Goal: Find specific page/section: Find specific page/section

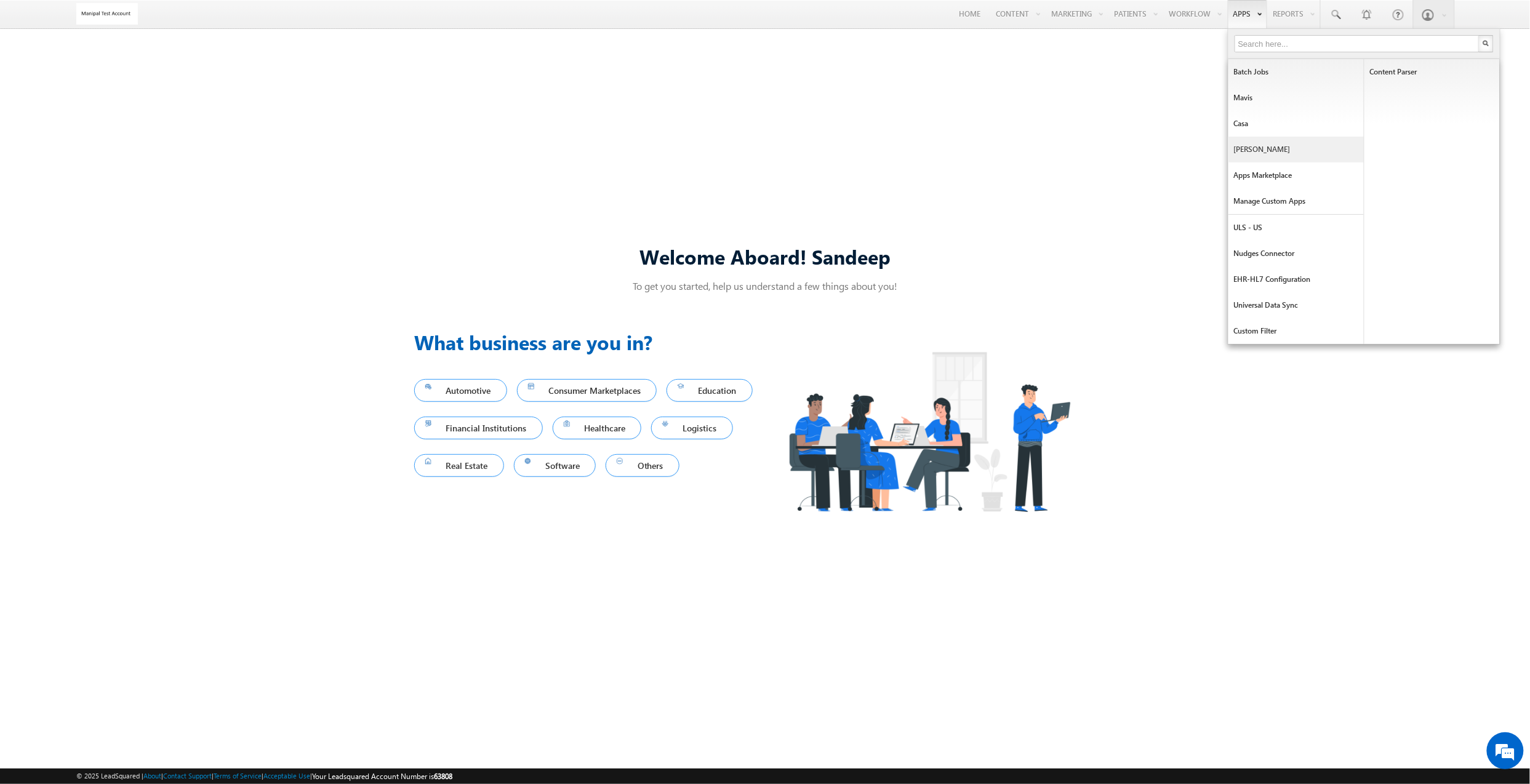
click at [1288, 146] on link "[PERSON_NAME]" at bounding box center [1296, 150] width 135 height 26
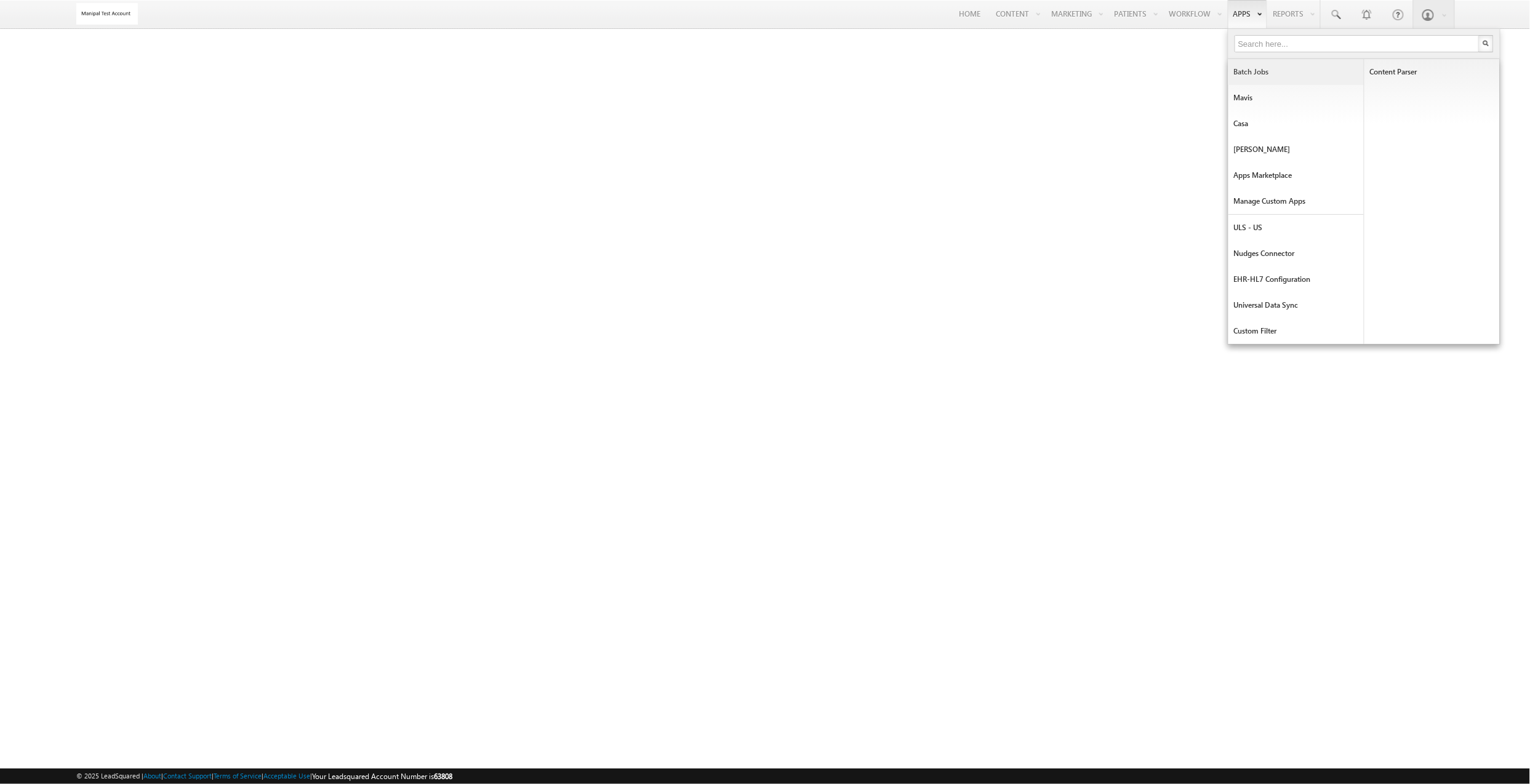
click at [1274, 70] on link "Batch Jobs" at bounding box center [1296, 71] width 135 height 26
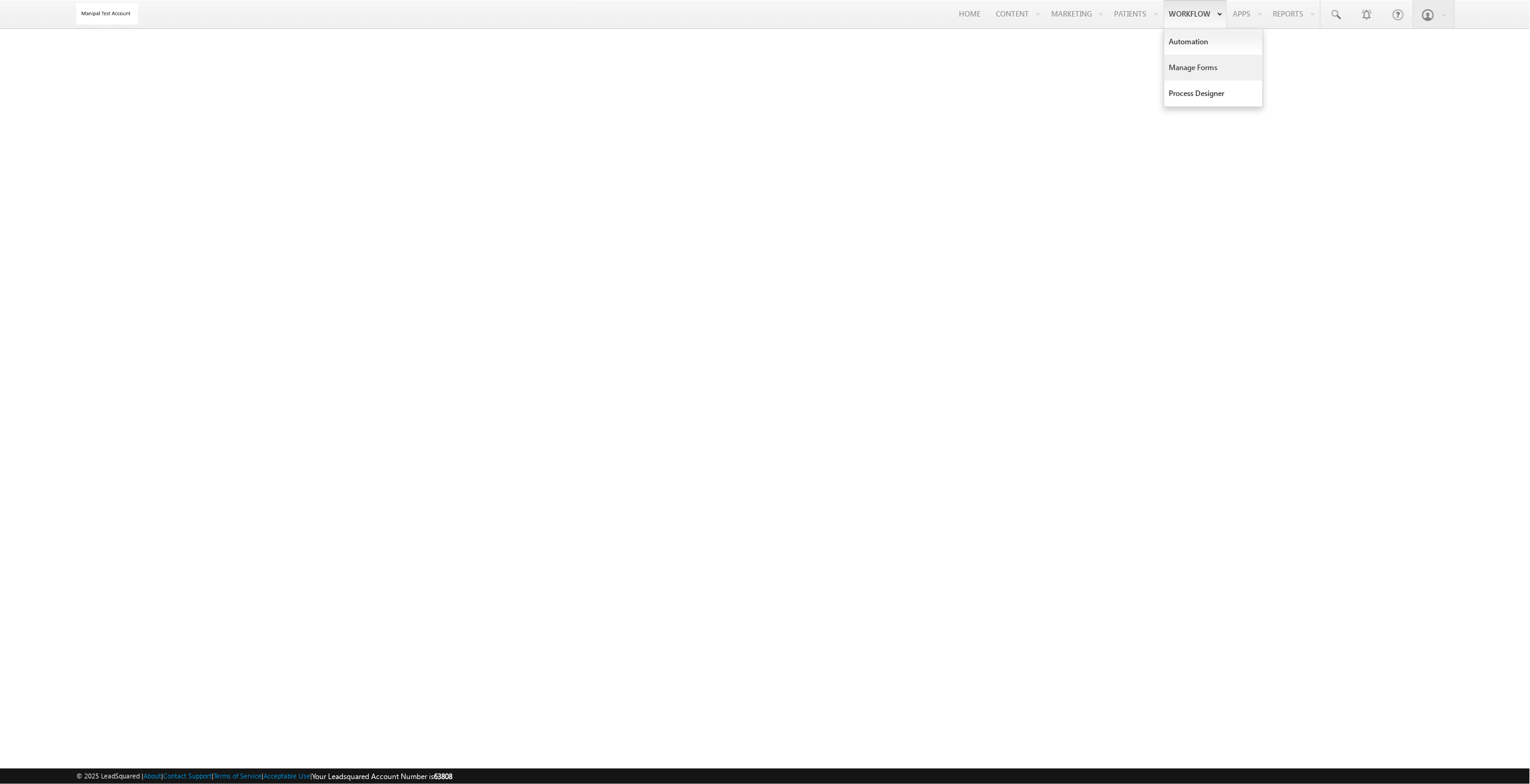
click at [1186, 67] on link "Manage Forms" at bounding box center [1213, 68] width 99 height 26
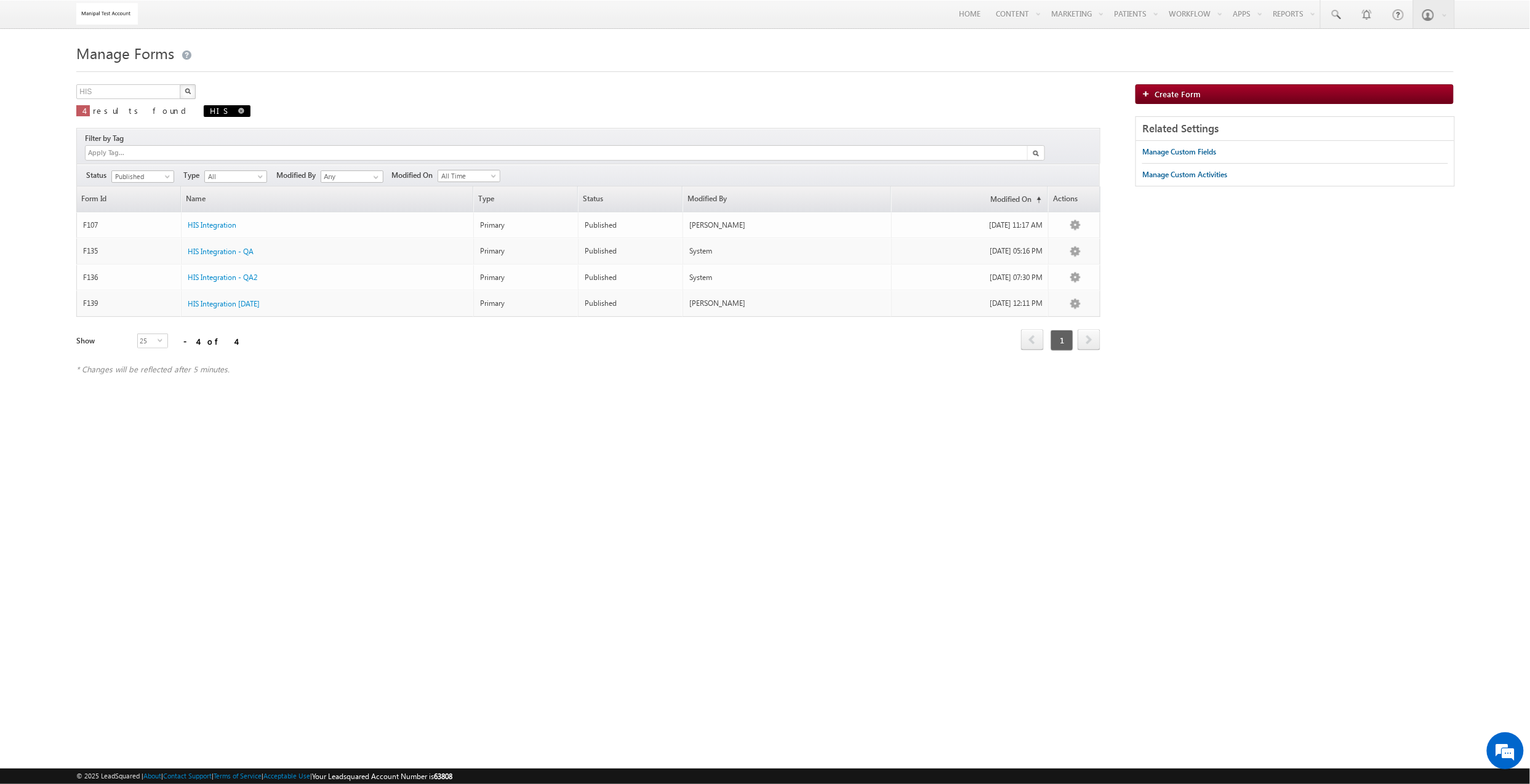
click at [239, 109] on link at bounding box center [241, 110] width 6 height 11
type input "Search Forms"
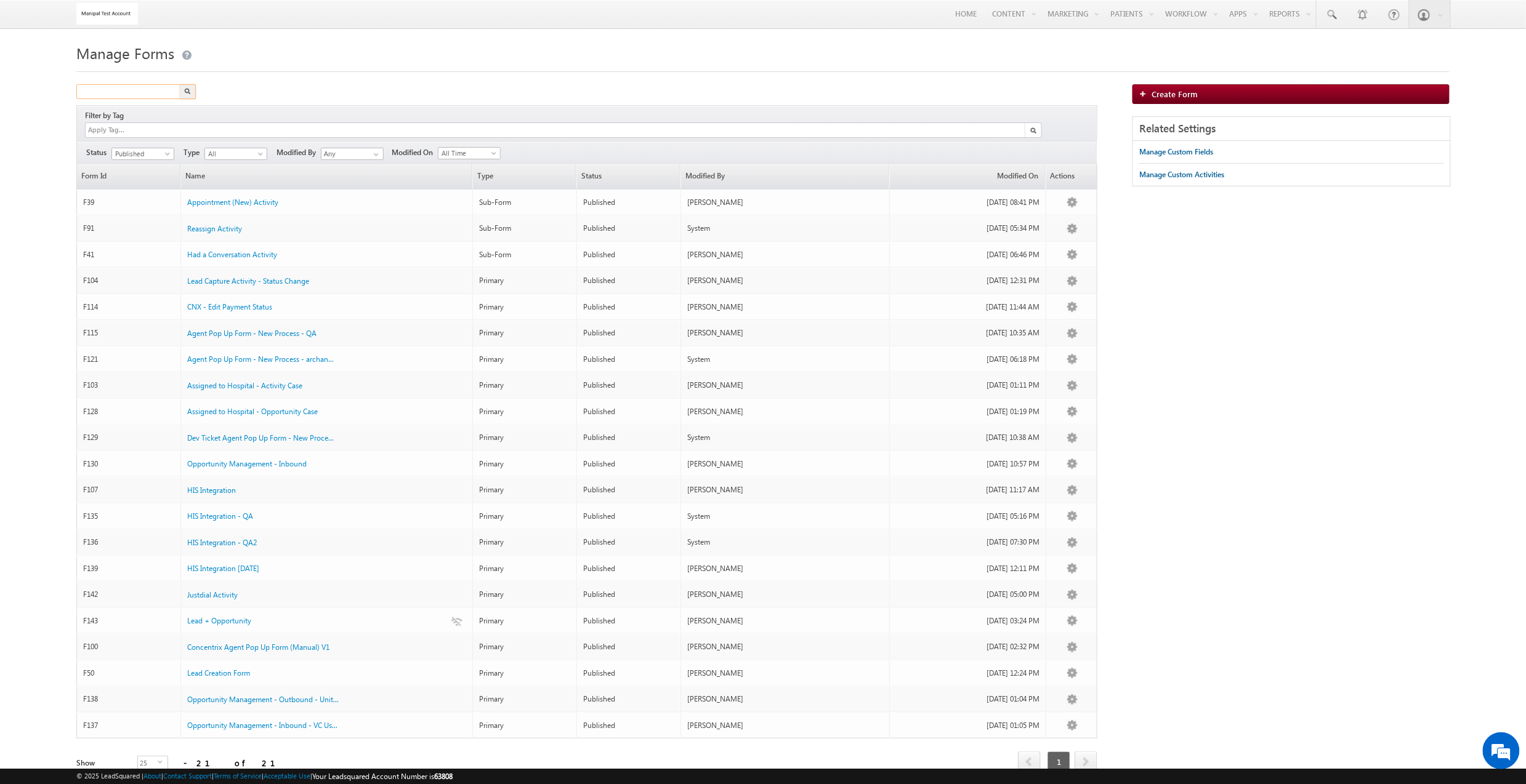
click at [143, 89] on input "text" at bounding box center [129, 92] width 105 height 15
type input "day plan"
click at [180, 85] on button "button" at bounding box center [188, 92] width 16 height 15
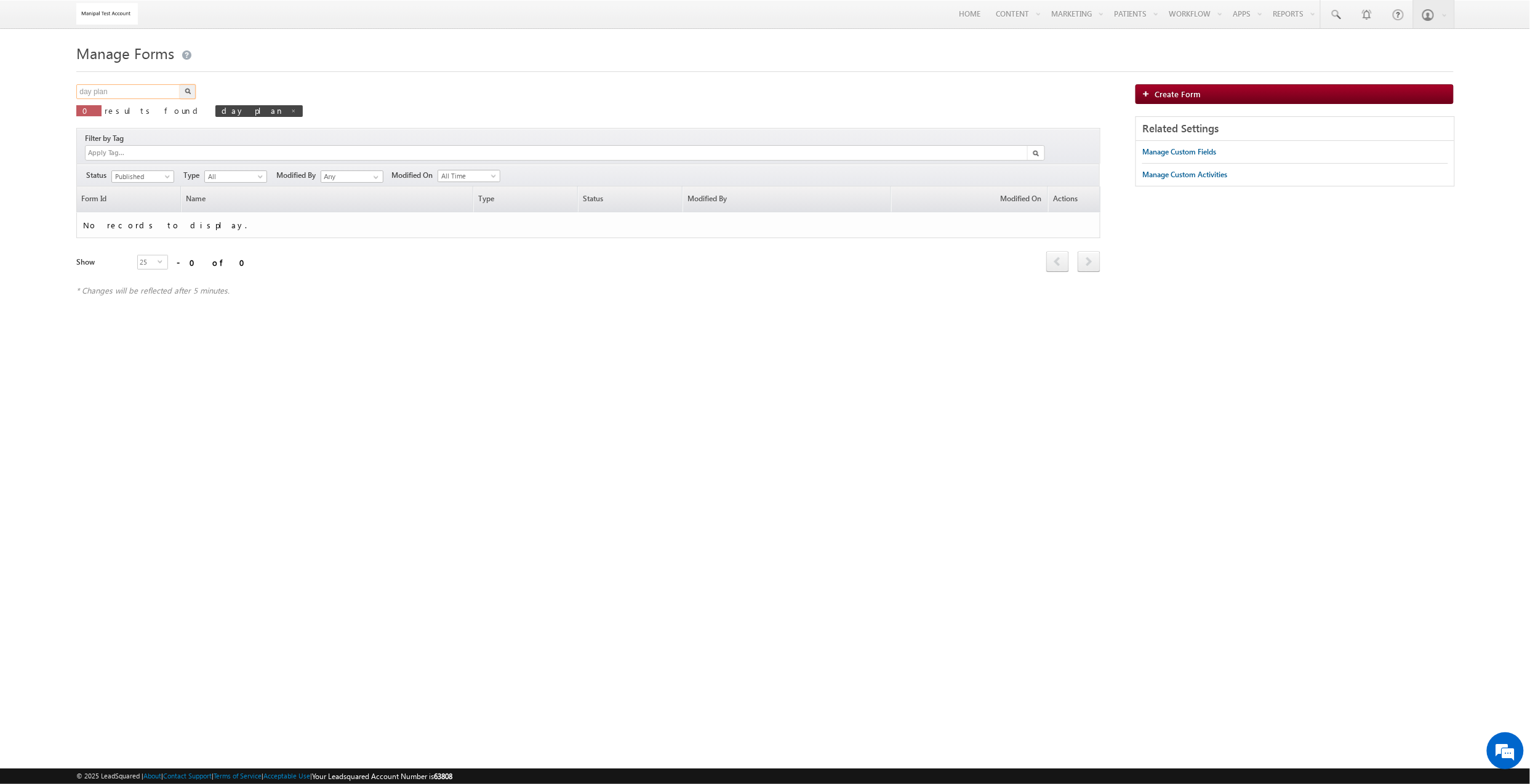
click at [147, 93] on input "day plan" at bounding box center [129, 92] width 105 height 15
click at [180, 85] on button "button" at bounding box center [188, 92] width 16 height 15
click at [131, 85] on div "Manage Forms day plan X 0 results found day plan Filter by Tag Filters Status A…" at bounding box center [765, 174] width 1377 height 268
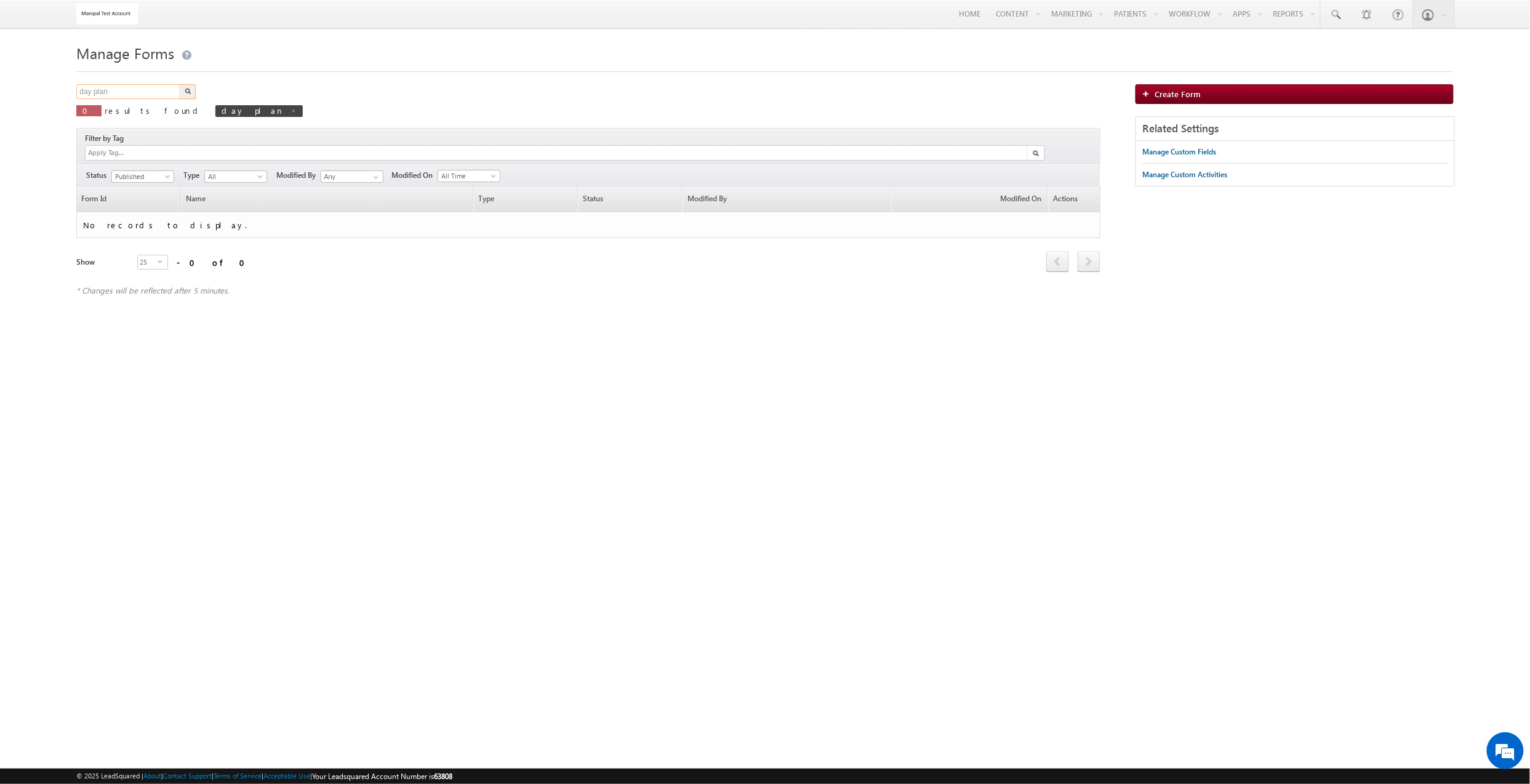
click at [131, 96] on input "day plan" at bounding box center [129, 92] width 105 height 15
click at [168, 174] on span at bounding box center [168, 179] width 10 height 10
click at [161, 213] on li "Unpublished" at bounding box center [144, 217] width 62 height 12
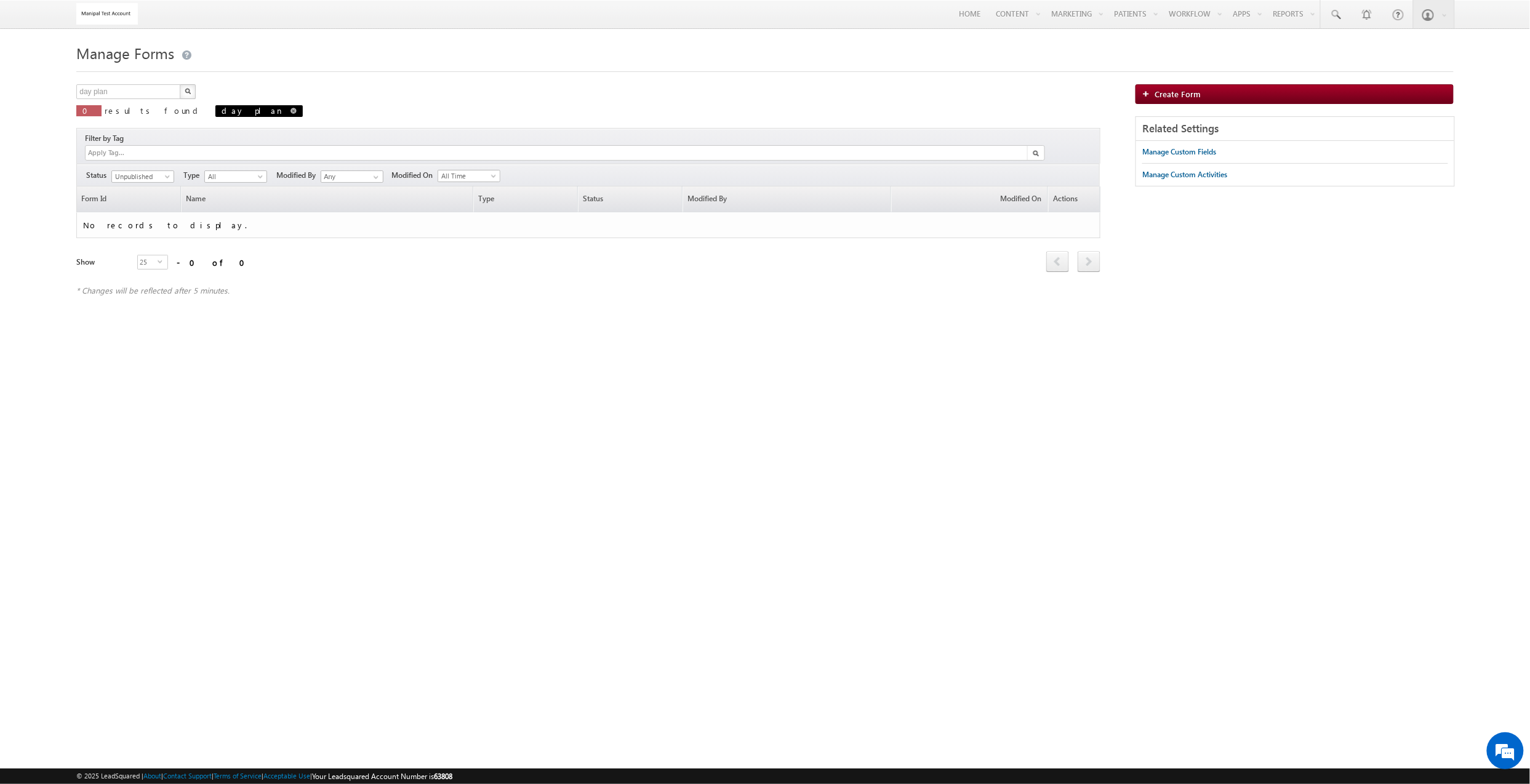
click at [290, 114] on span at bounding box center [293, 110] width 6 height 6
type input "Search Forms"
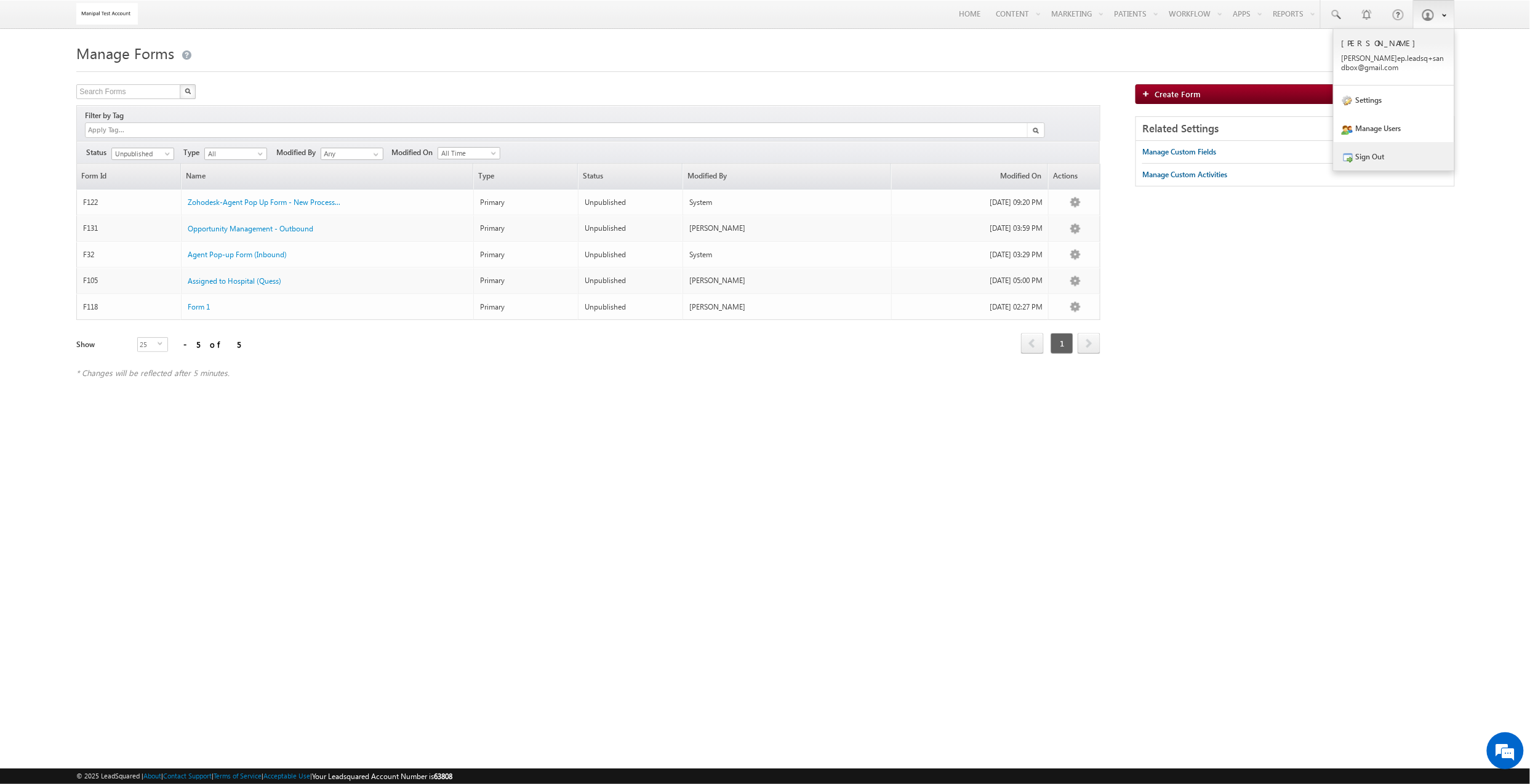
click at [1375, 157] on link "Sign Out" at bounding box center [1394, 157] width 121 height 28
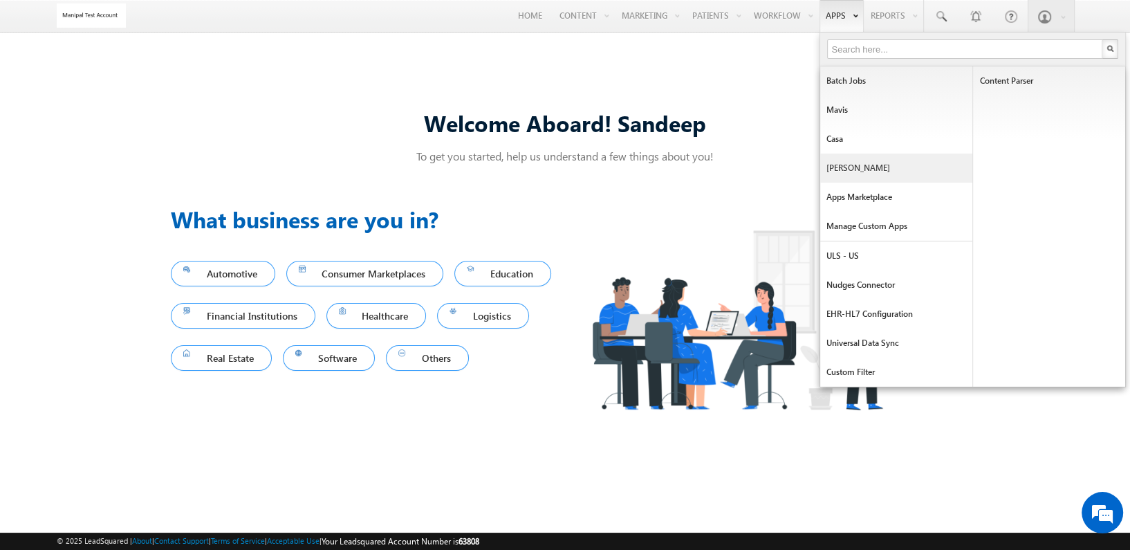
click at [864, 174] on link "[PERSON_NAME]" at bounding box center [896, 168] width 152 height 29
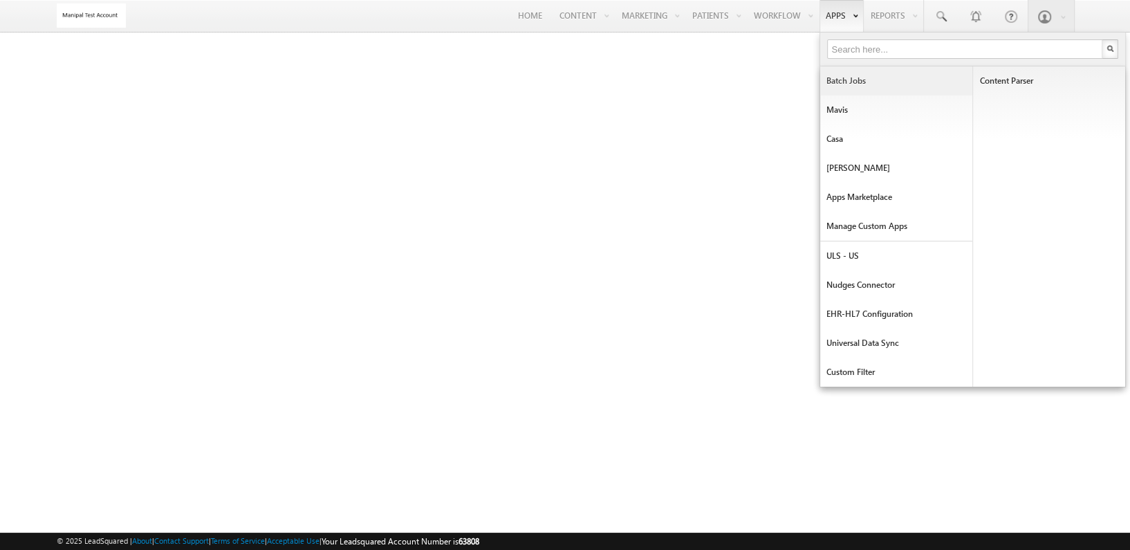
click at [846, 74] on link "Batch Jobs" at bounding box center [896, 80] width 152 height 29
click at [859, 118] on link "Mavis" at bounding box center [896, 109] width 152 height 29
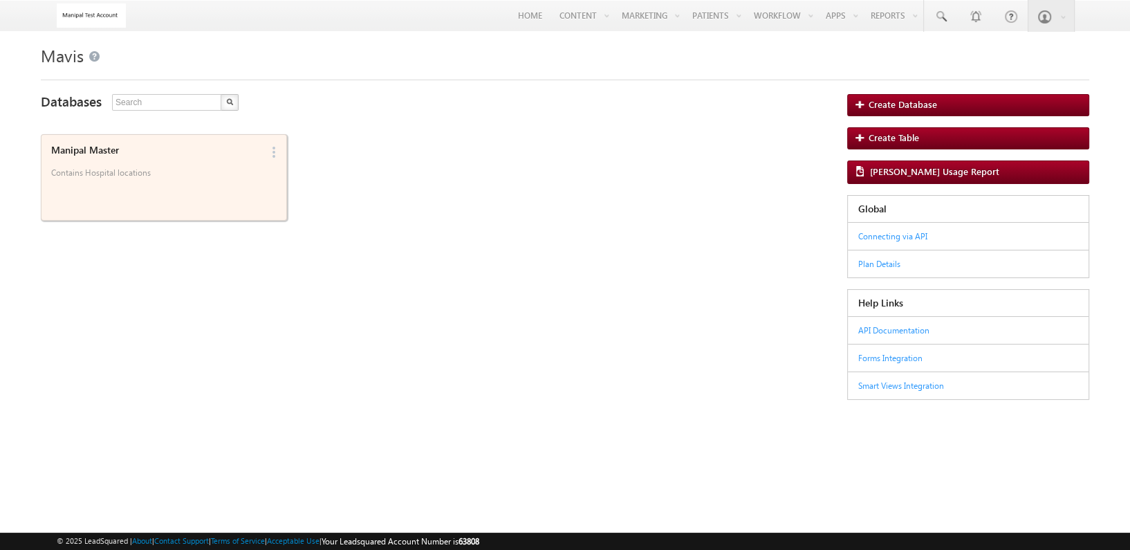
click at [218, 162] on div "Manipal Master Contains Hospital locations" at bounding box center [154, 164] width 214 height 48
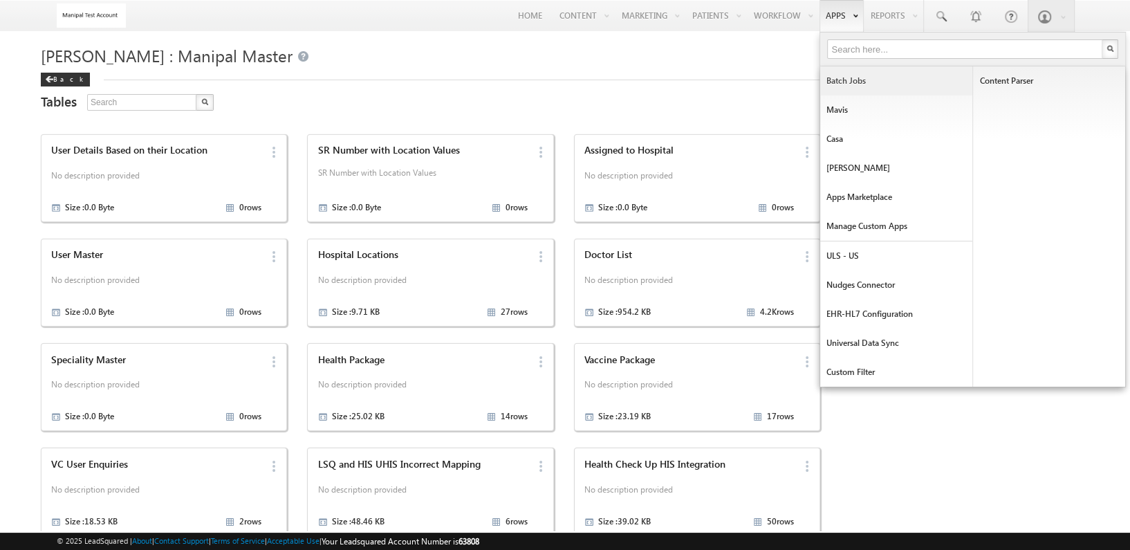
click at [860, 73] on link "Batch Jobs" at bounding box center [896, 80] width 152 height 29
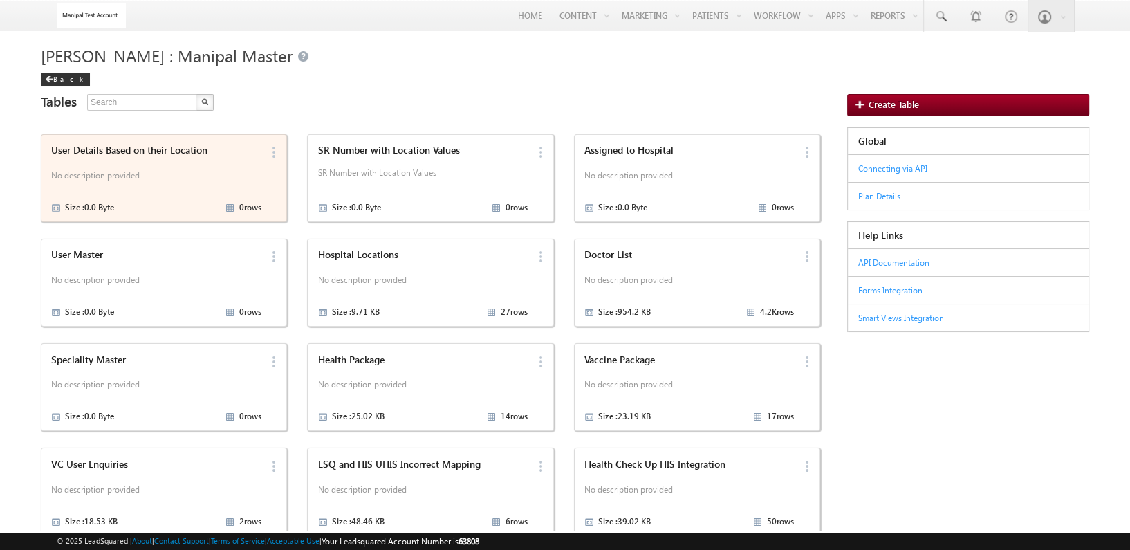
click at [163, 164] on div "User Details Based on their Location No description provided Size : 0.0 Byte 0 …" at bounding box center [154, 177] width 214 height 75
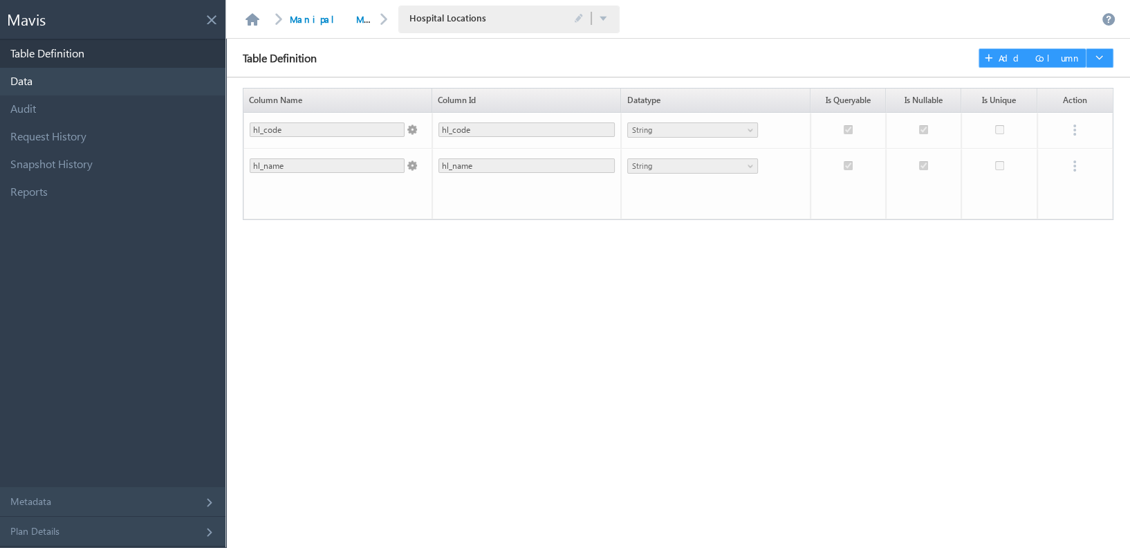
click at [94, 80] on link "Data" at bounding box center [112, 82] width 225 height 28
